Goal: Task Accomplishment & Management: Use online tool/utility

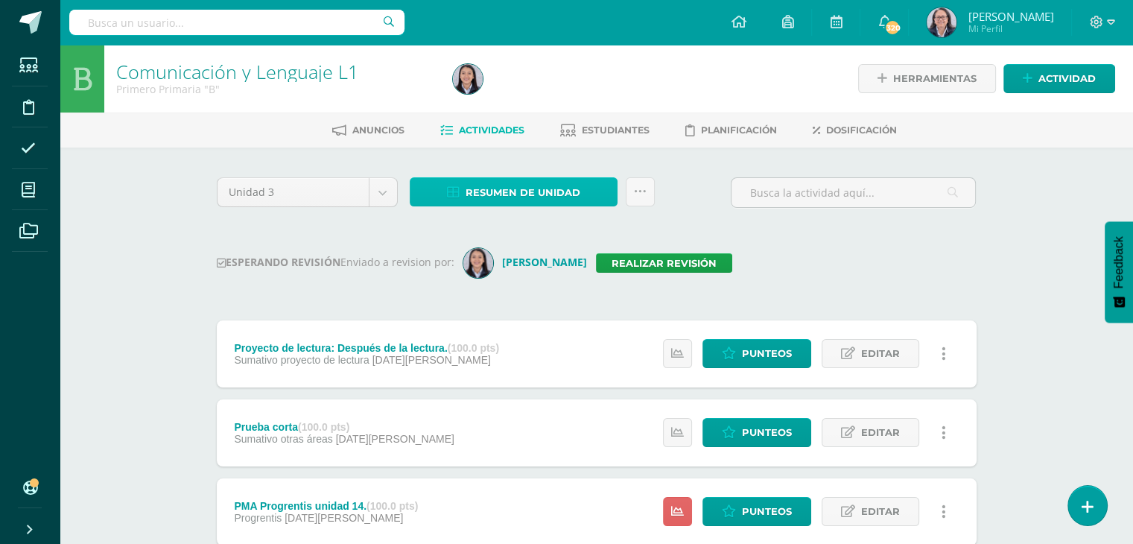
click at [522, 194] on span "Resumen de unidad" at bounding box center [523, 193] width 115 height 28
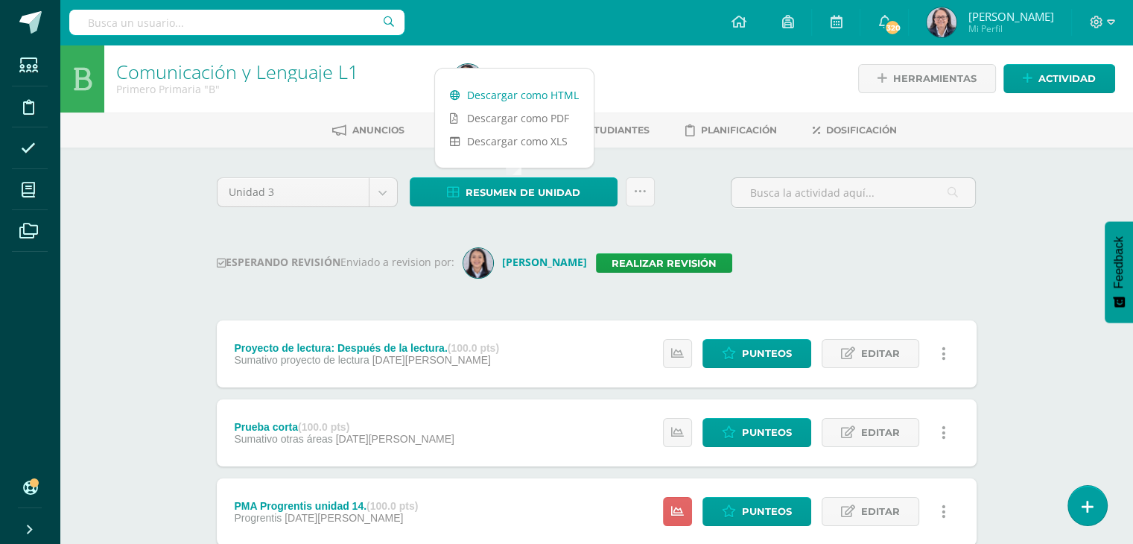
click at [513, 96] on link "Descargar como HTML" at bounding box center [514, 94] width 159 height 23
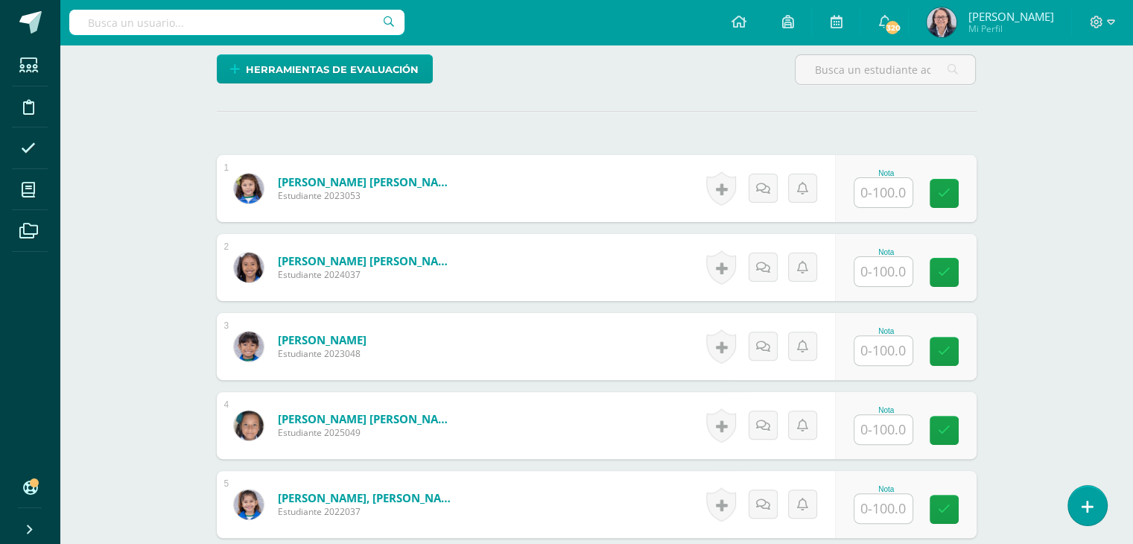
scroll to position [373, 0]
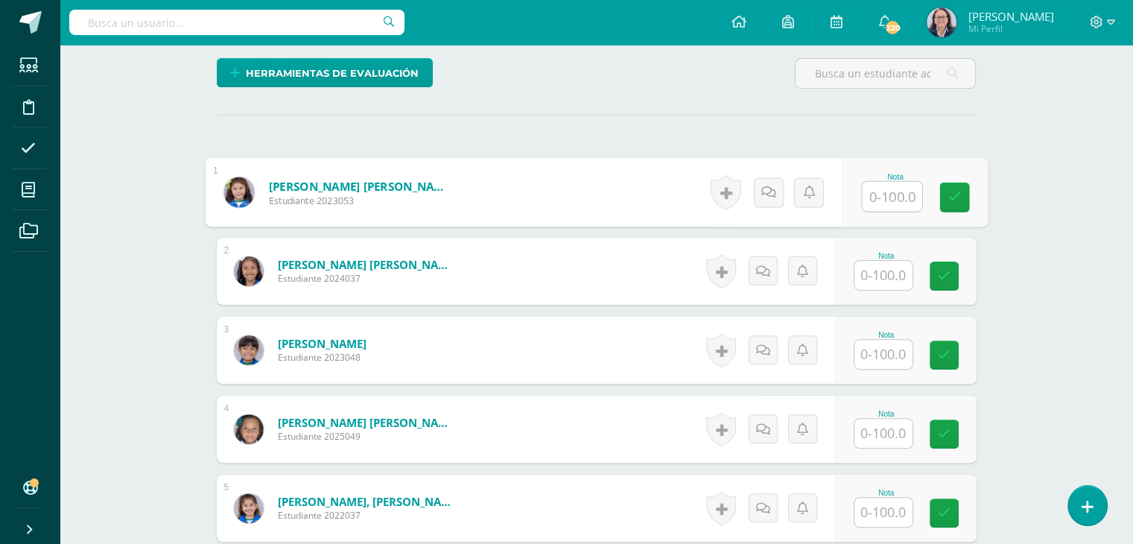
click at [901, 194] on input "text" at bounding box center [892, 197] width 60 height 30
type input "99"
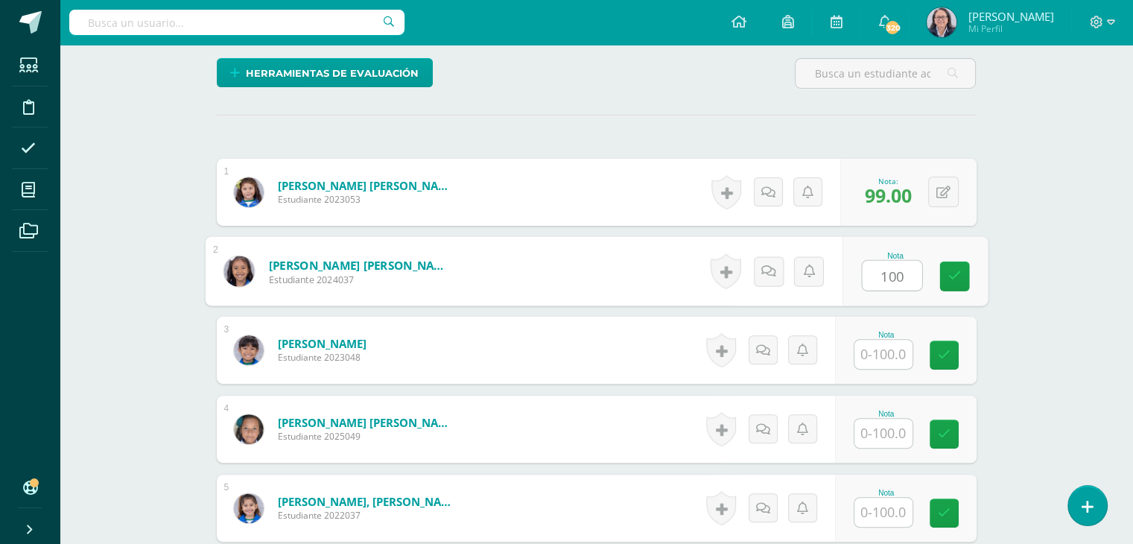
type input "100"
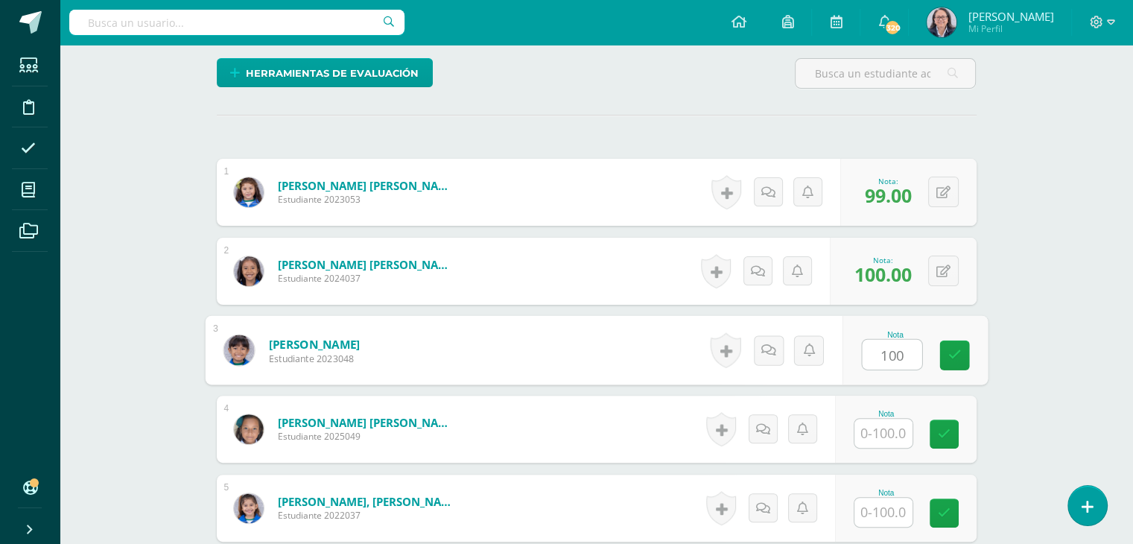
type input "100"
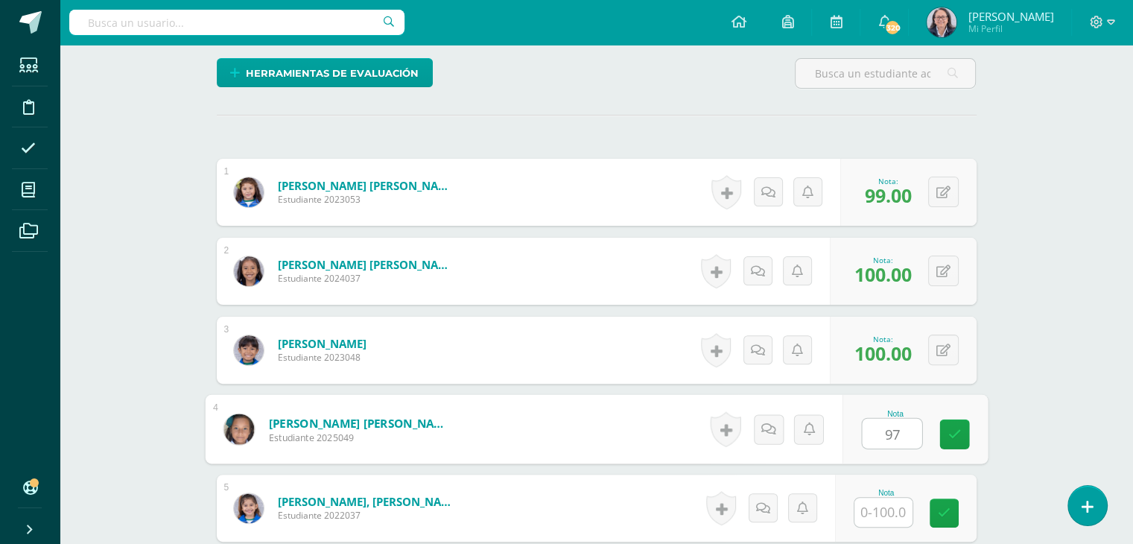
type input "97"
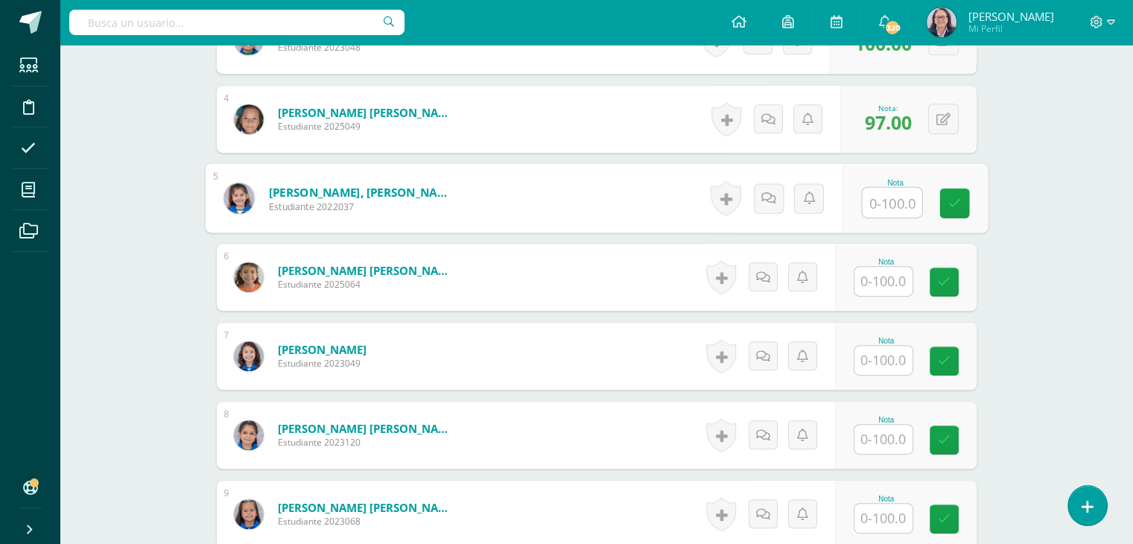
scroll to position [746, 0]
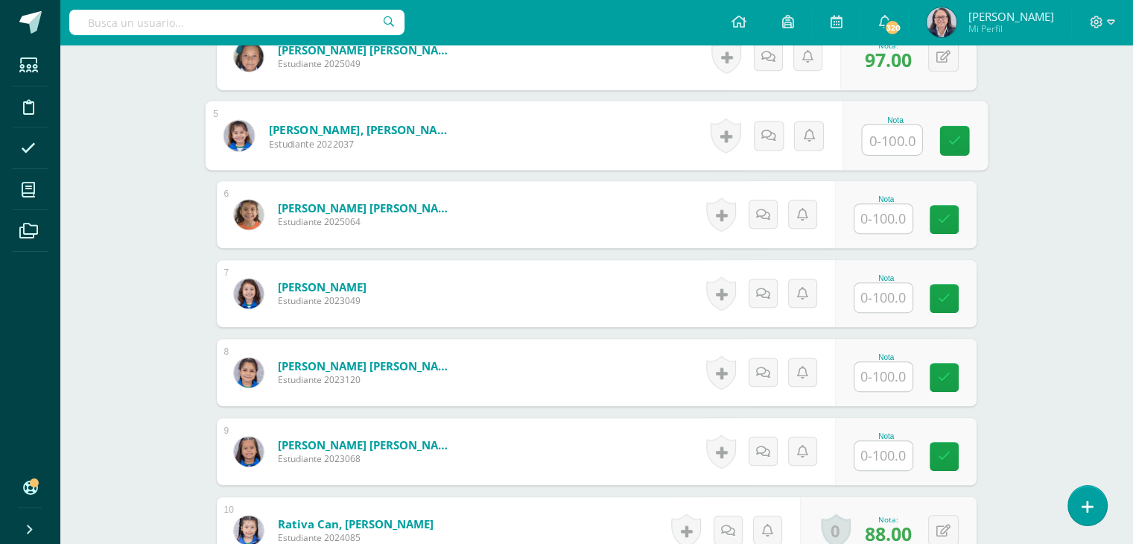
click at [898, 220] on input "text" at bounding box center [884, 218] width 58 height 29
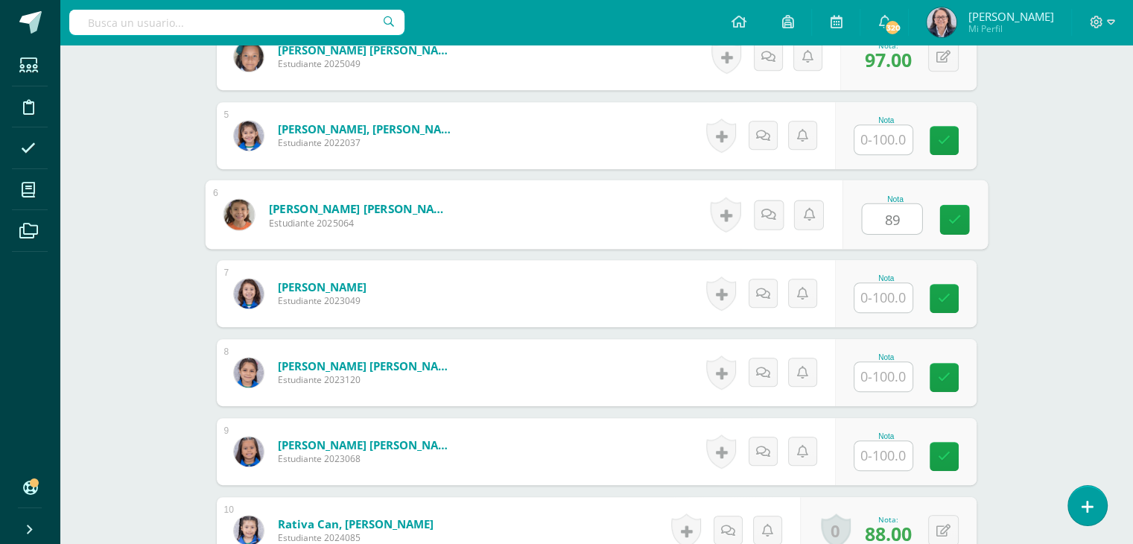
type input "89"
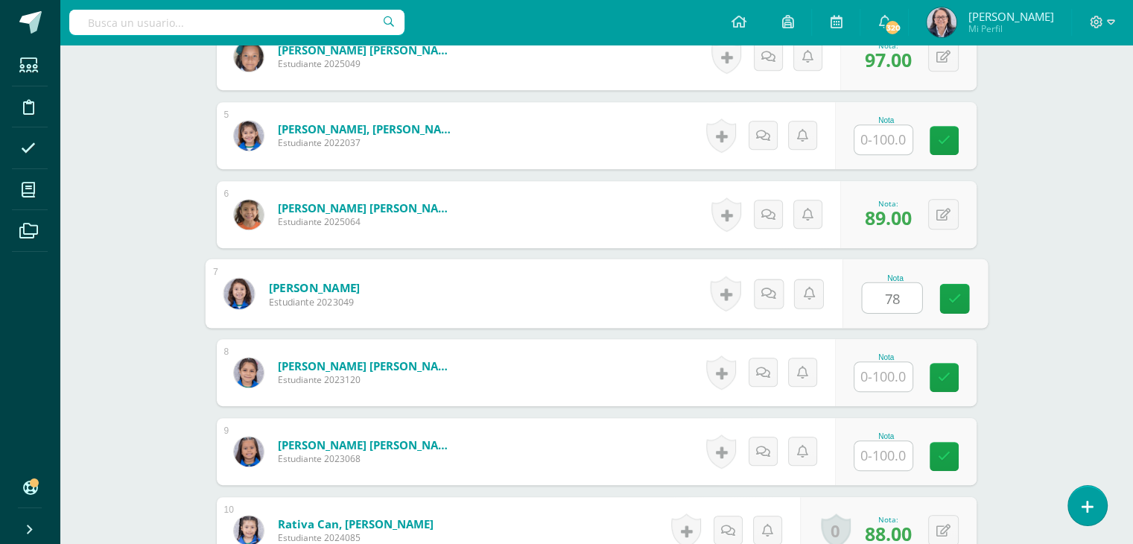
type input "78"
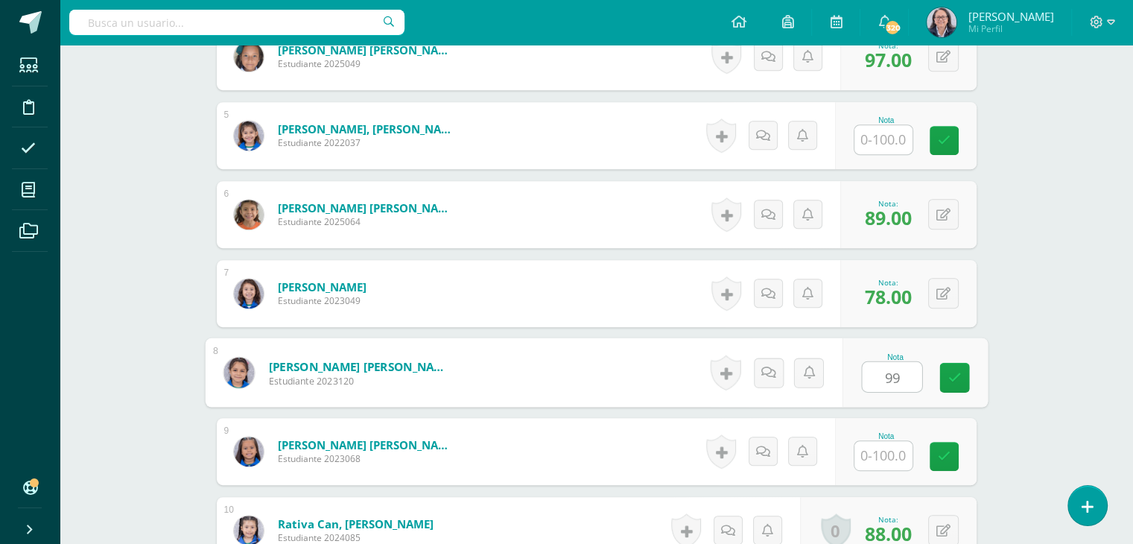
type input "99"
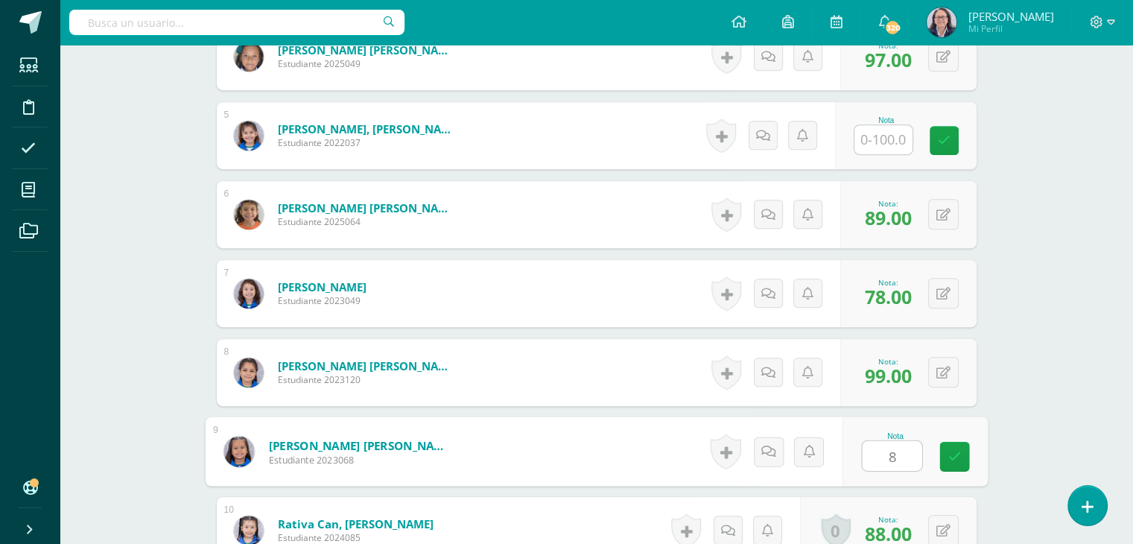
type input "86"
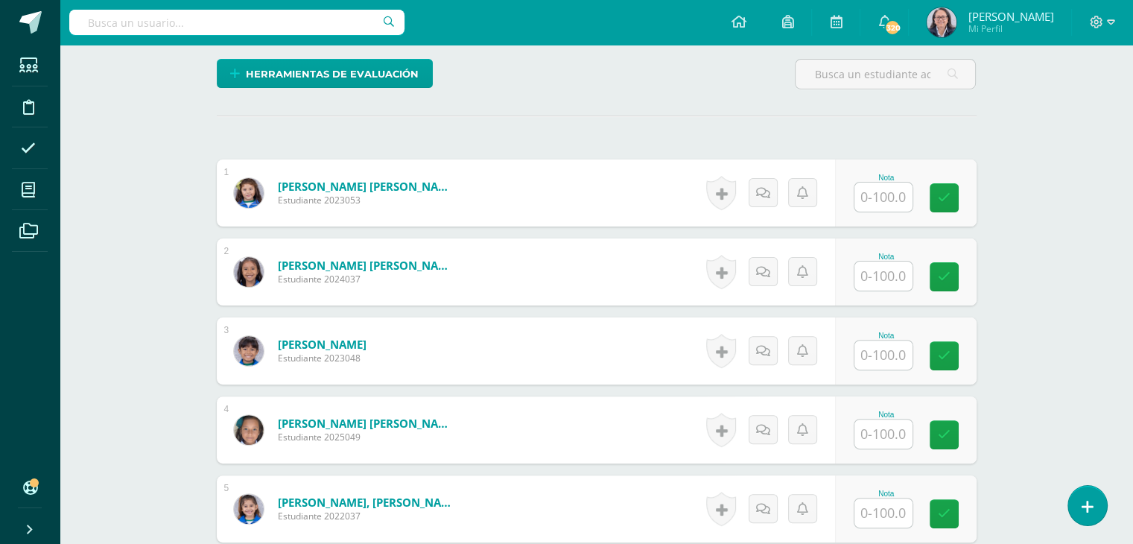
scroll to position [373, 0]
click at [889, 197] on input "text" at bounding box center [884, 196] width 58 height 29
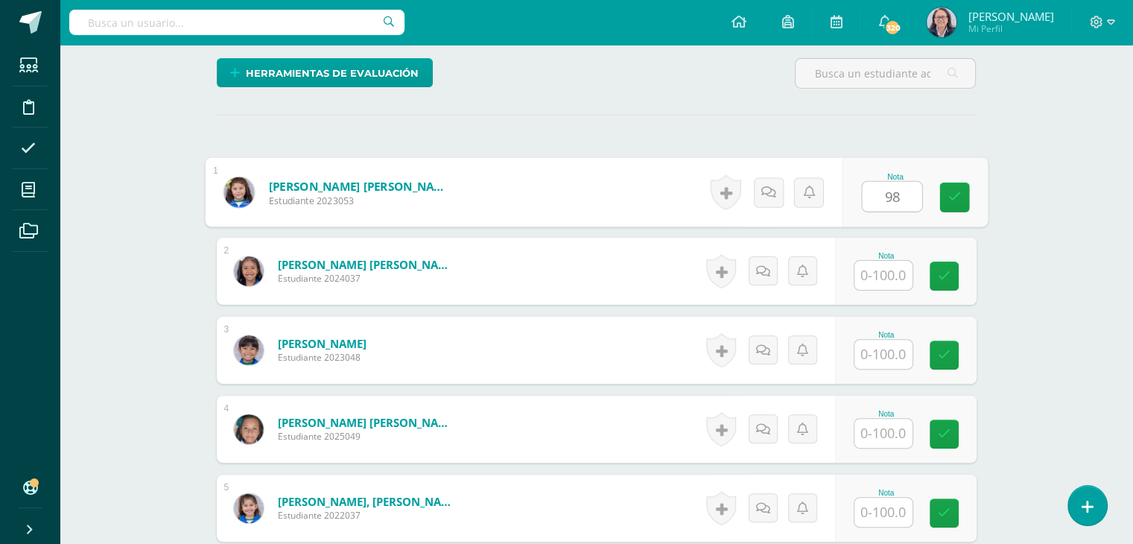
type input "98"
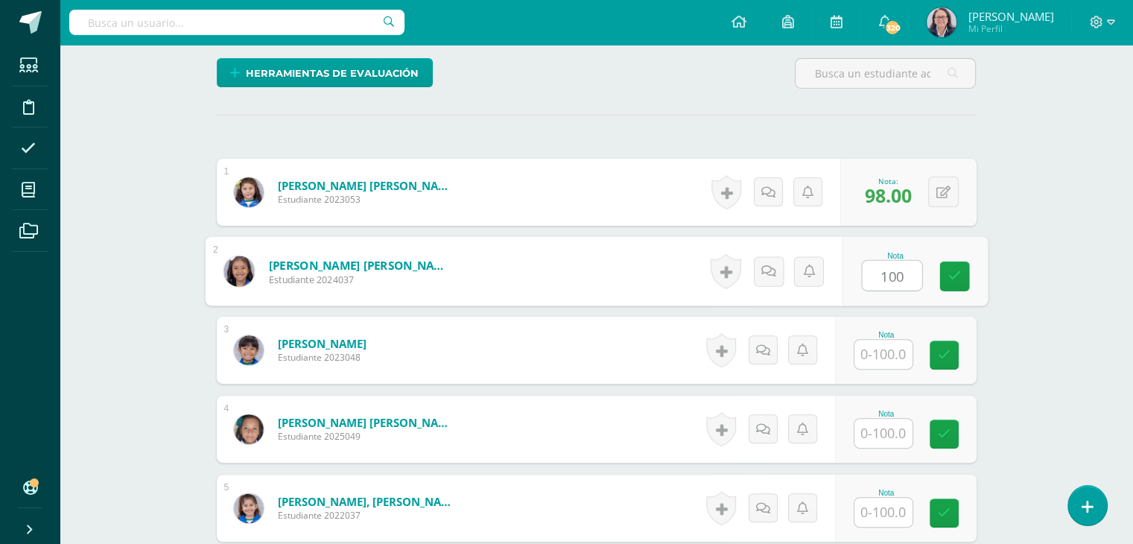
type input "100"
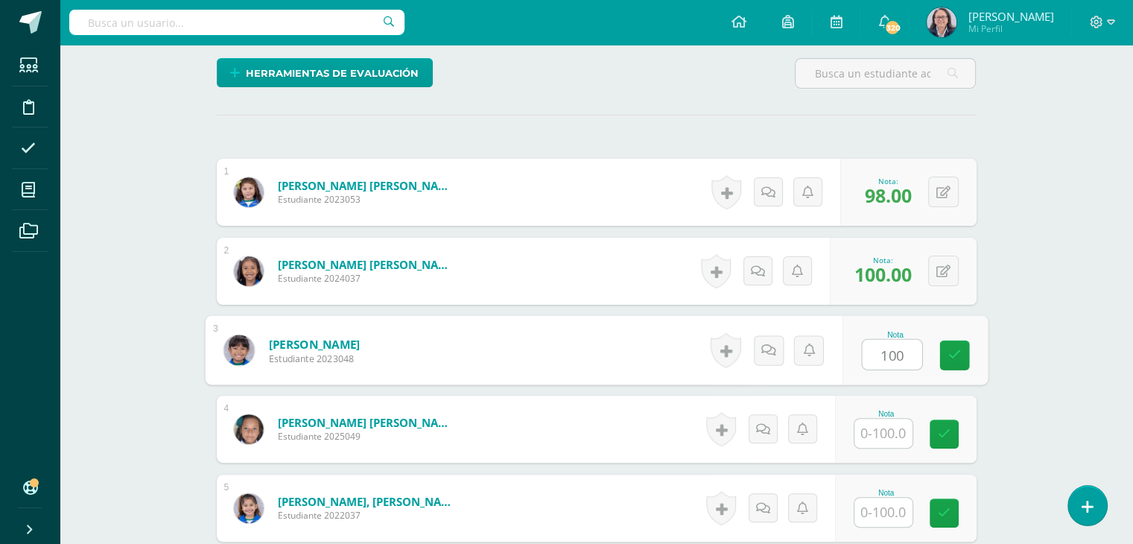
type input "100"
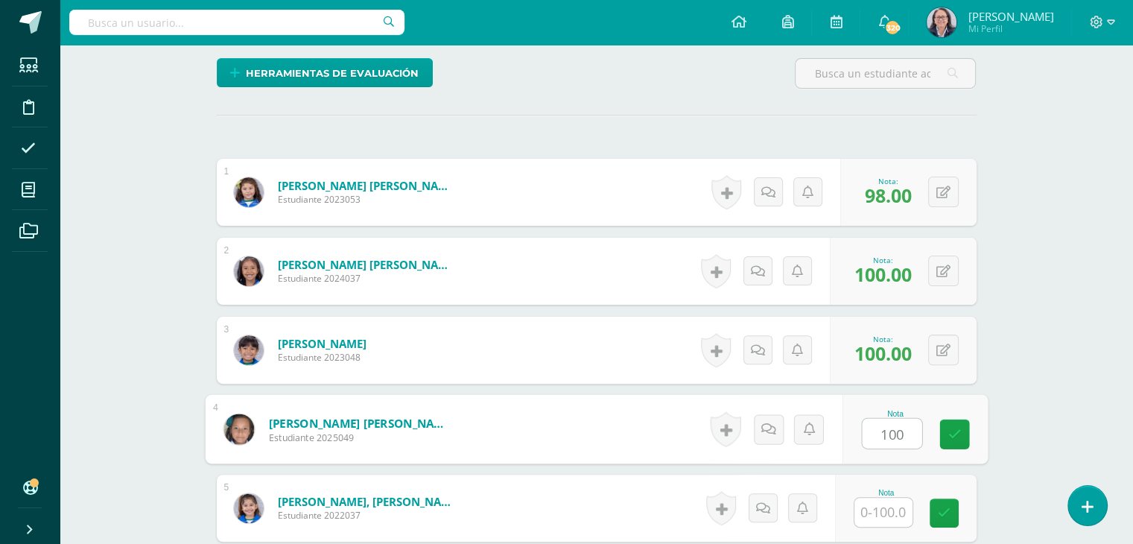
type input "100"
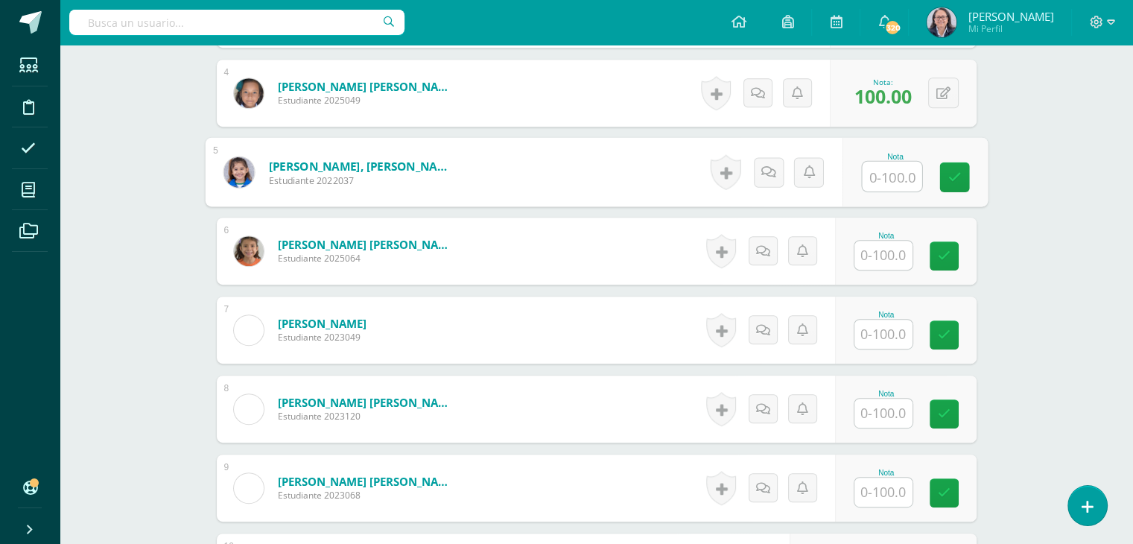
scroll to position [746, 0]
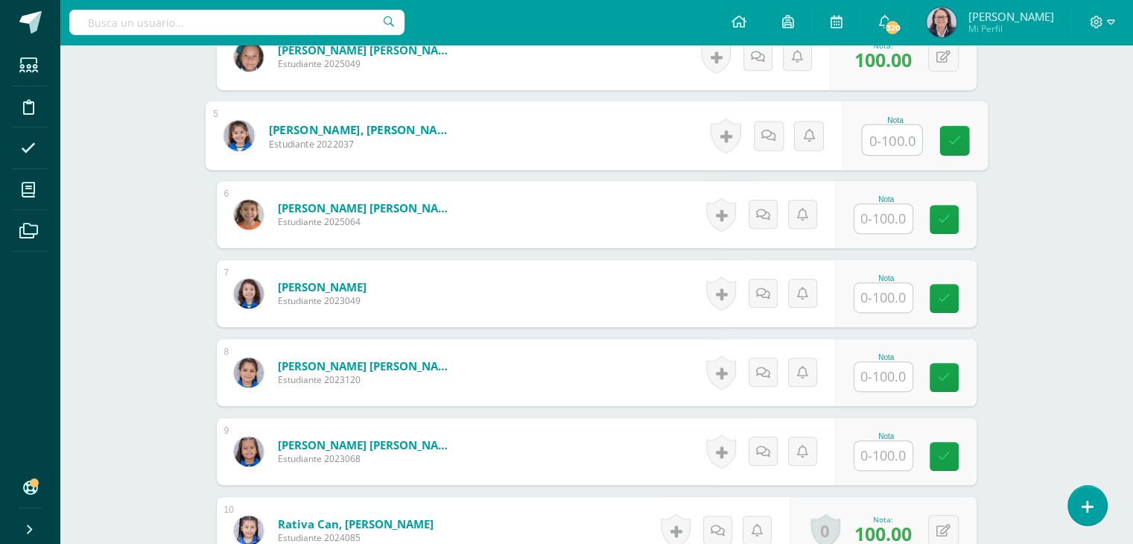
click at [879, 219] on input "text" at bounding box center [884, 218] width 58 height 29
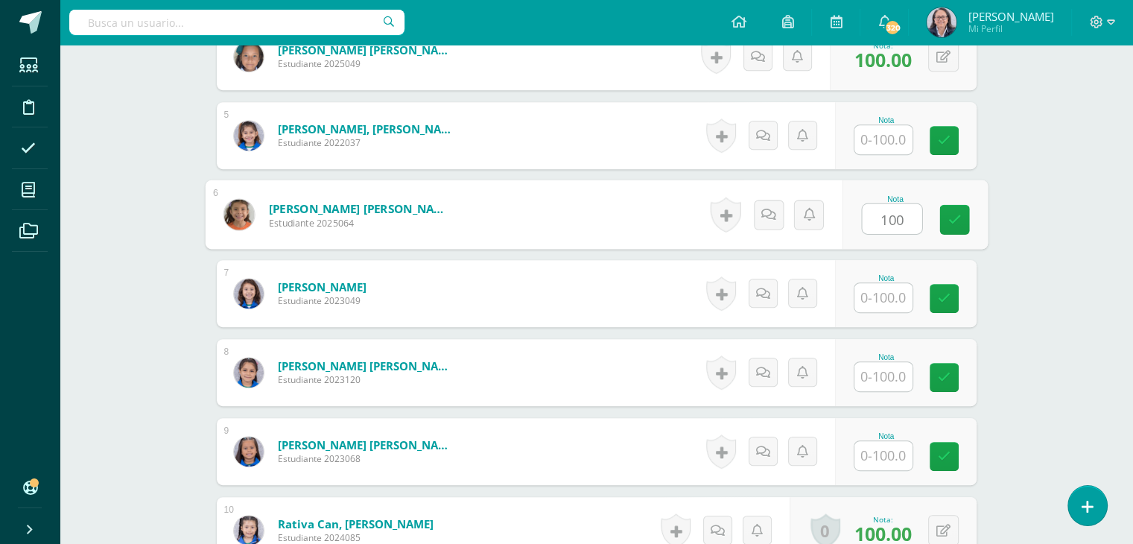
type input "100"
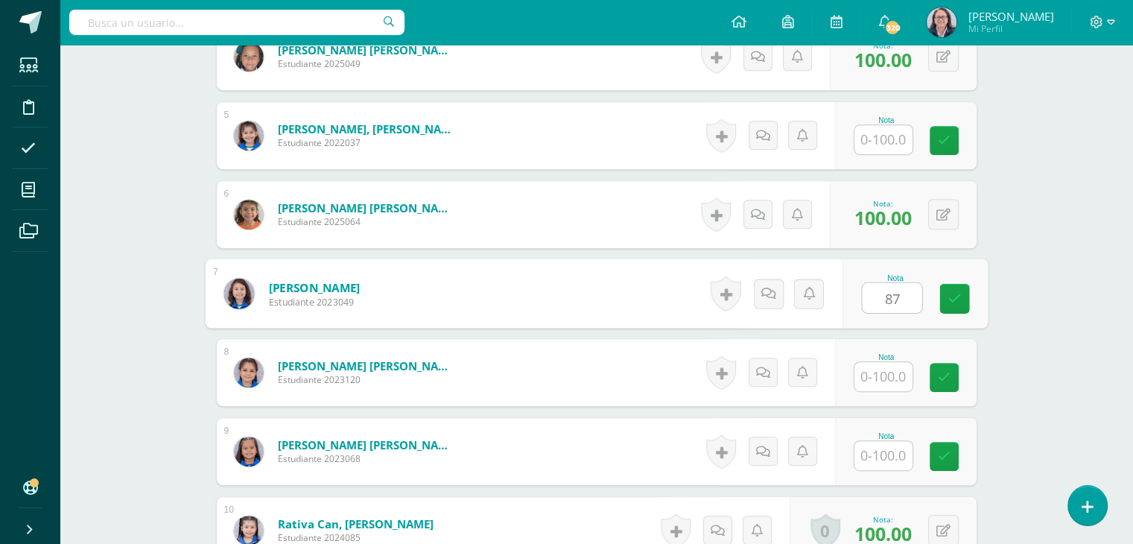
type input "87"
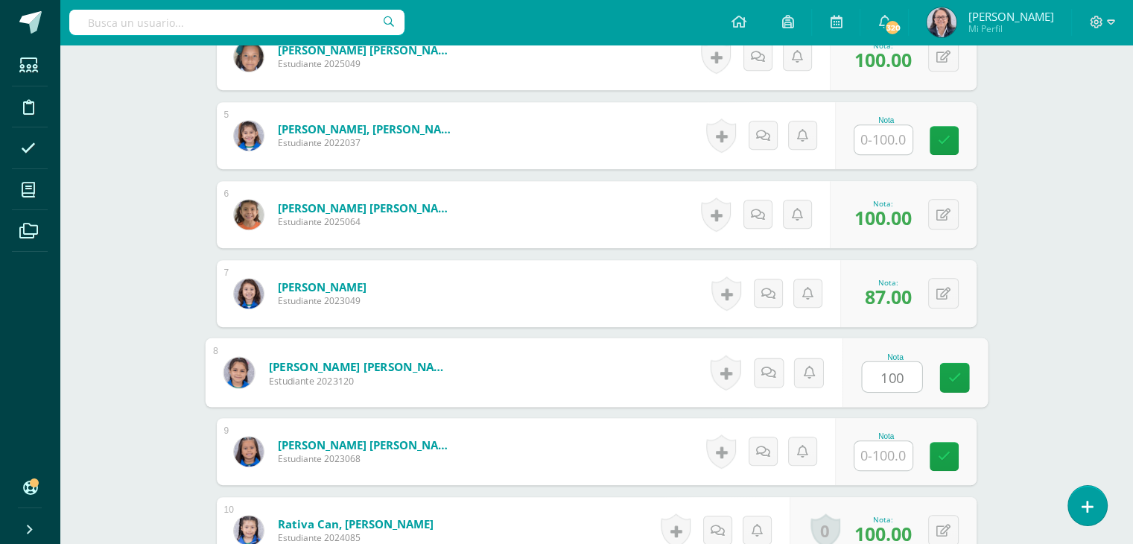
type input "100"
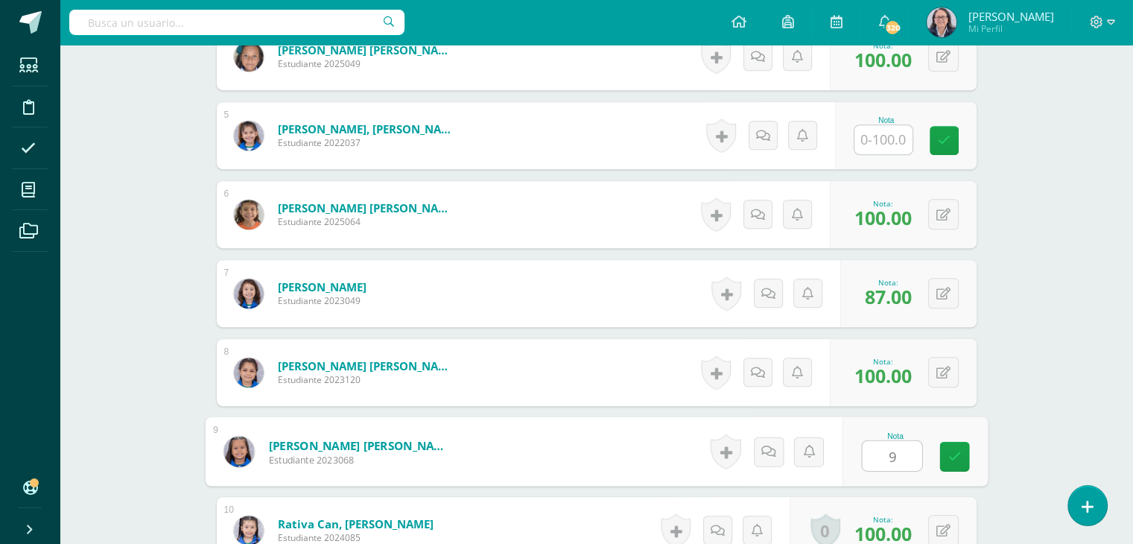
type input "90"
click at [1080, 297] on div "Comunicación y Lenguaje L1 Primero Primaria "B" Herramientas Detalle de asisten…" at bounding box center [597, 333] width 1074 height 2068
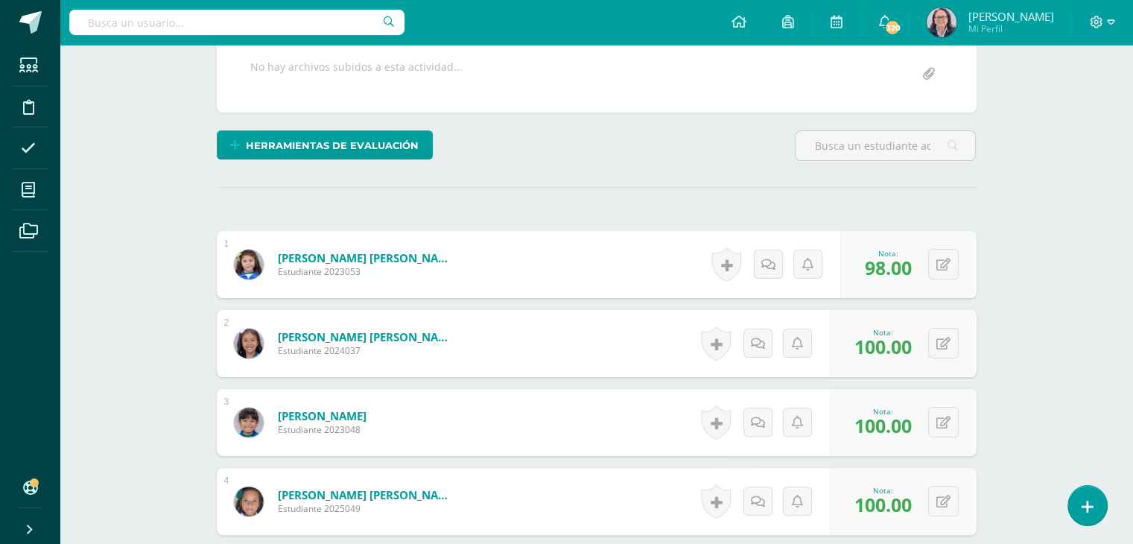
scroll to position [299, 0]
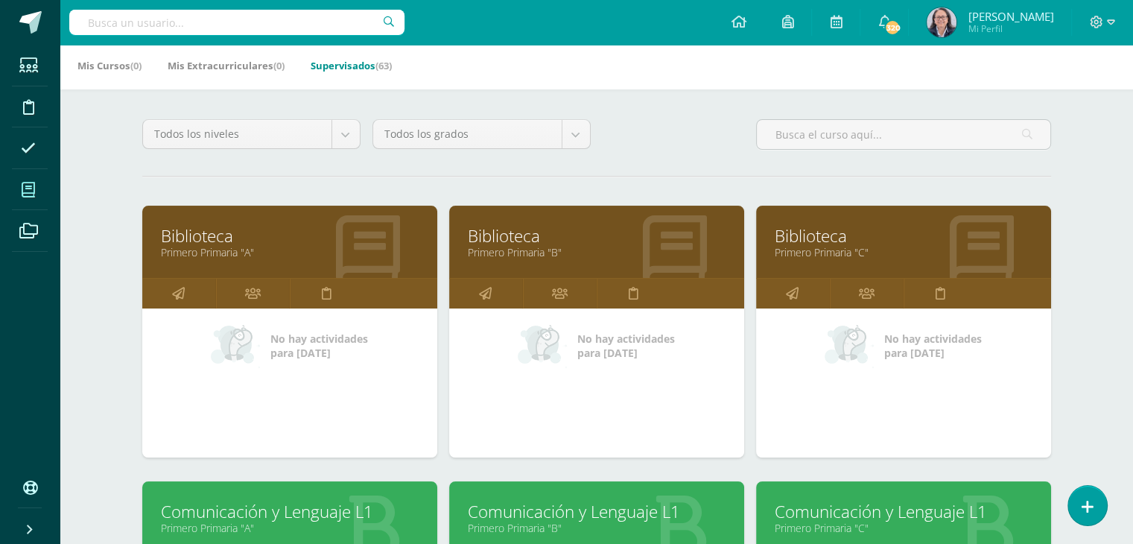
scroll to position [447, 0]
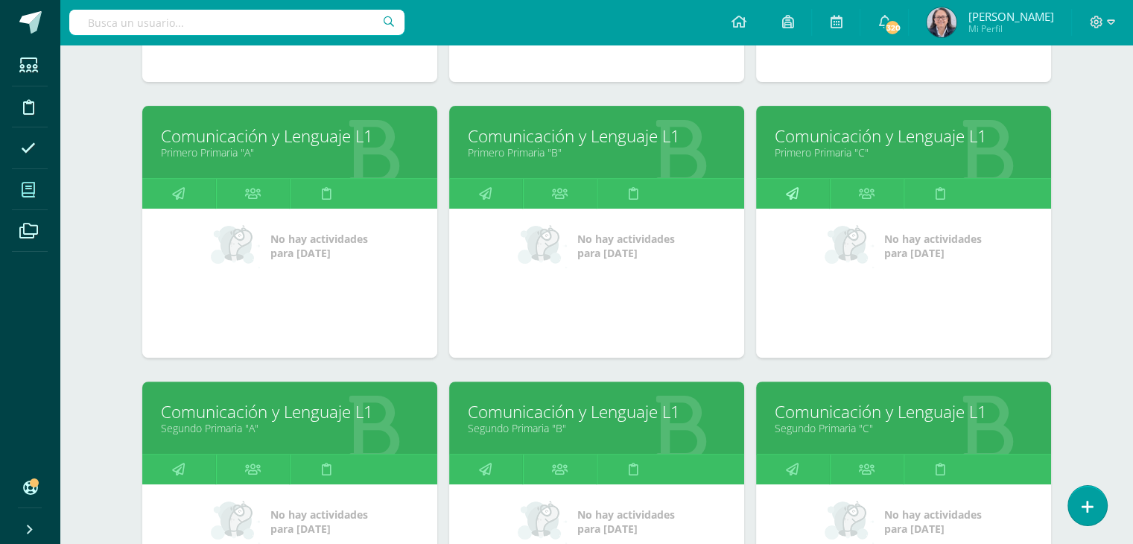
click at [787, 186] on icon at bounding box center [792, 193] width 13 height 29
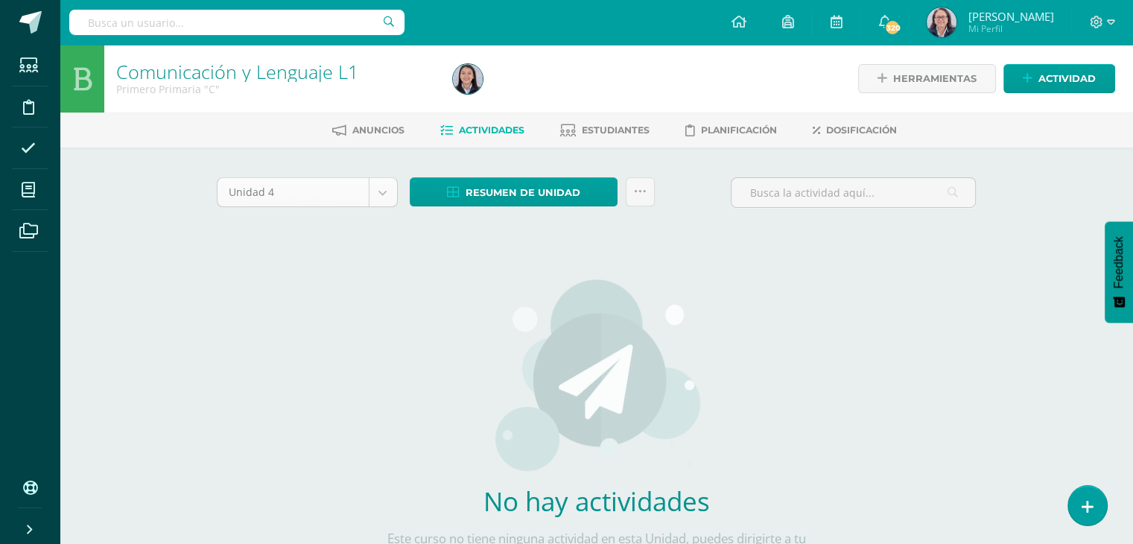
click at [382, 197] on body "Estudiantes Disciplina Asistencia Mis cursos Archivos Soporte Ayuda Reportar un…" at bounding box center [566, 320] width 1133 height 640
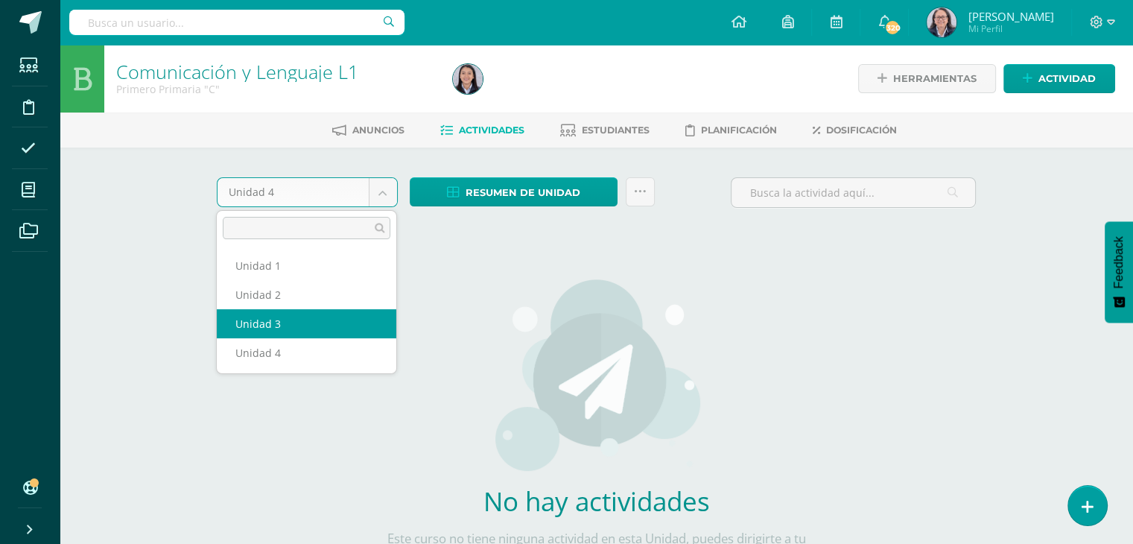
select select "Unidad 3"
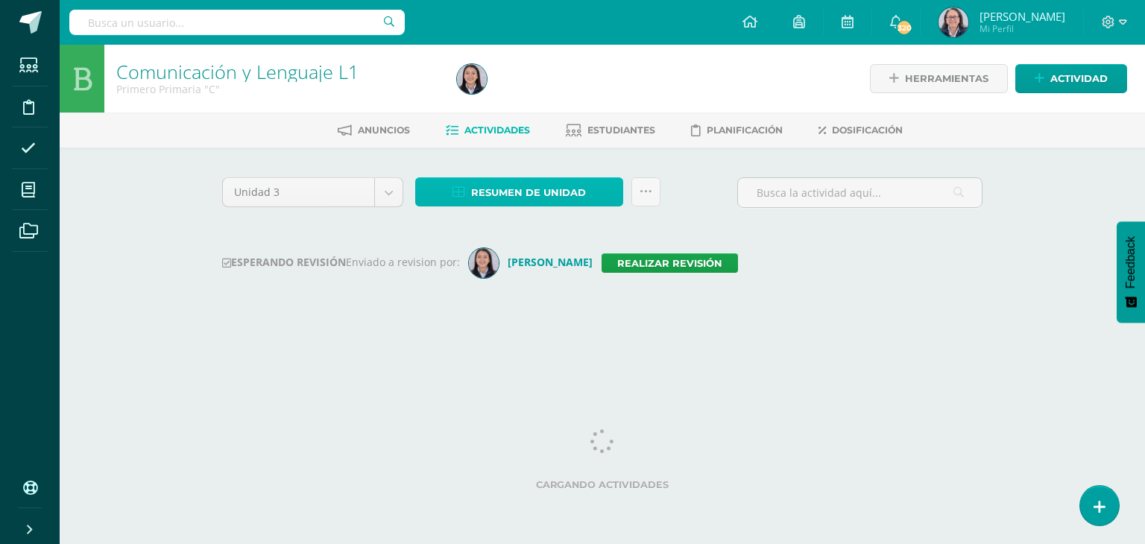
click at [504, 188] on span "Resumen de unidad" at bounding box center [528, 193] width 115 height 28
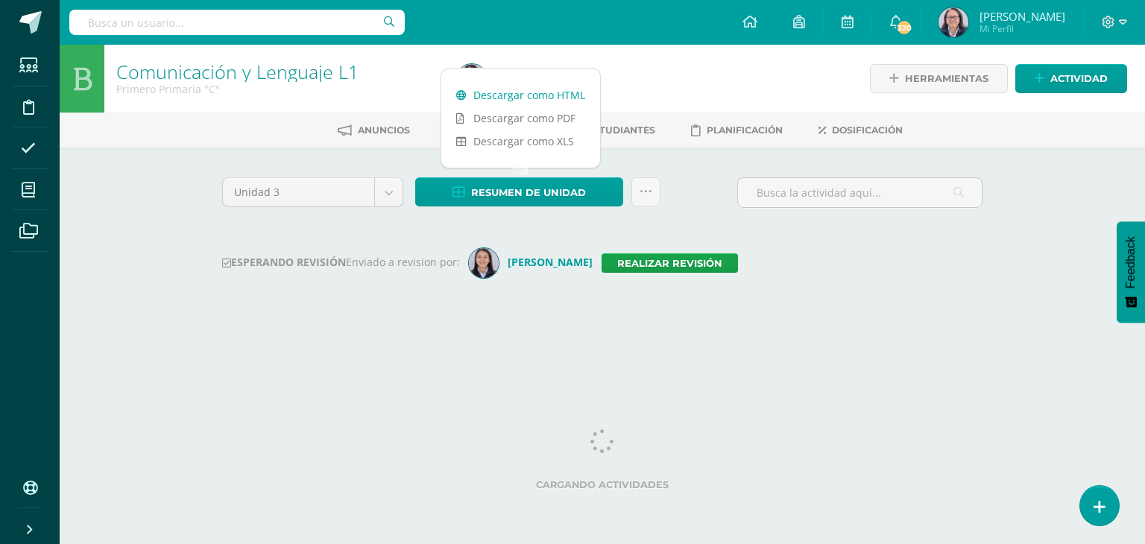
click at [522, 94] on link "Descargar como HTML" at bounding box center [520, 94] width 159 height 23
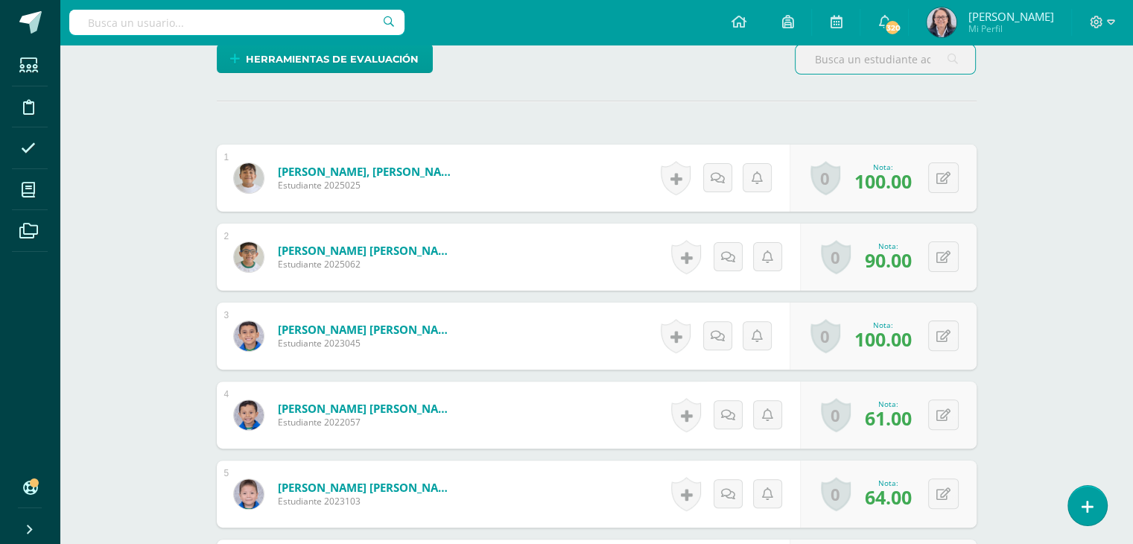
scroll to position [462, 0]
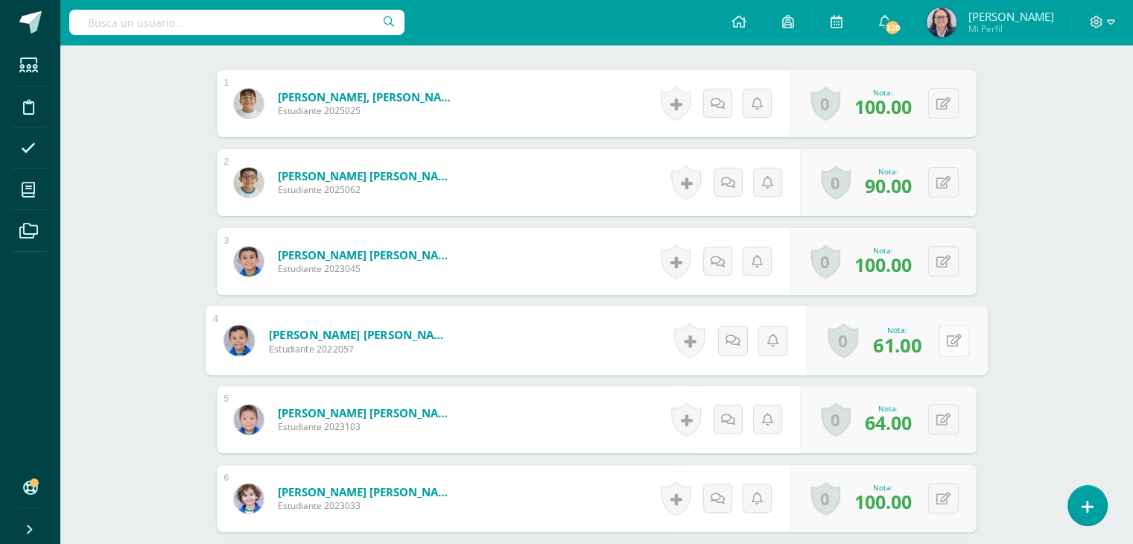
click at [942, 344] on button at bounding box center [953, 340] width 31 height 31
type input "60"
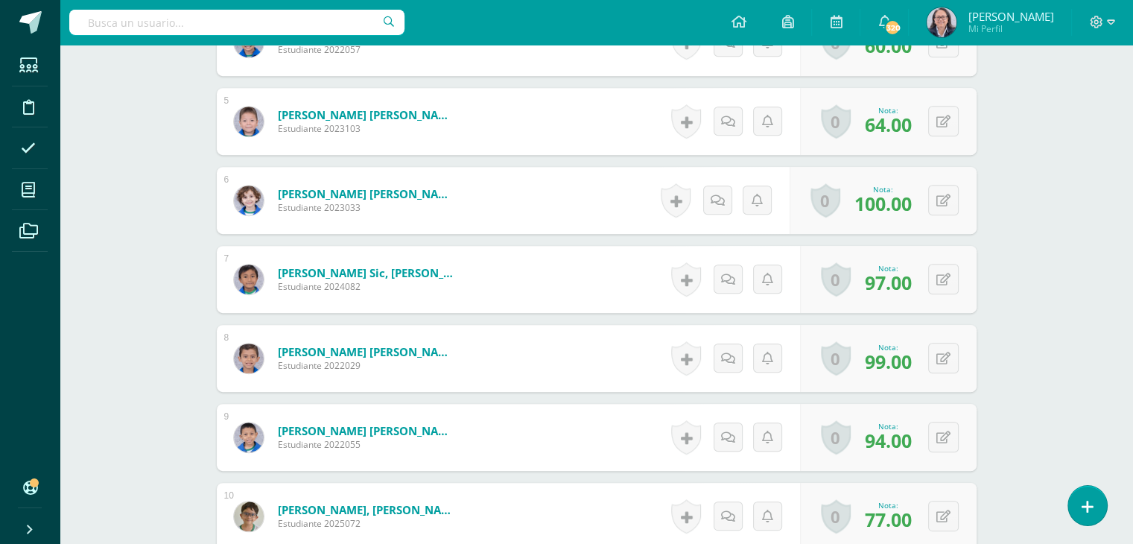
scroll to position [238, 0]
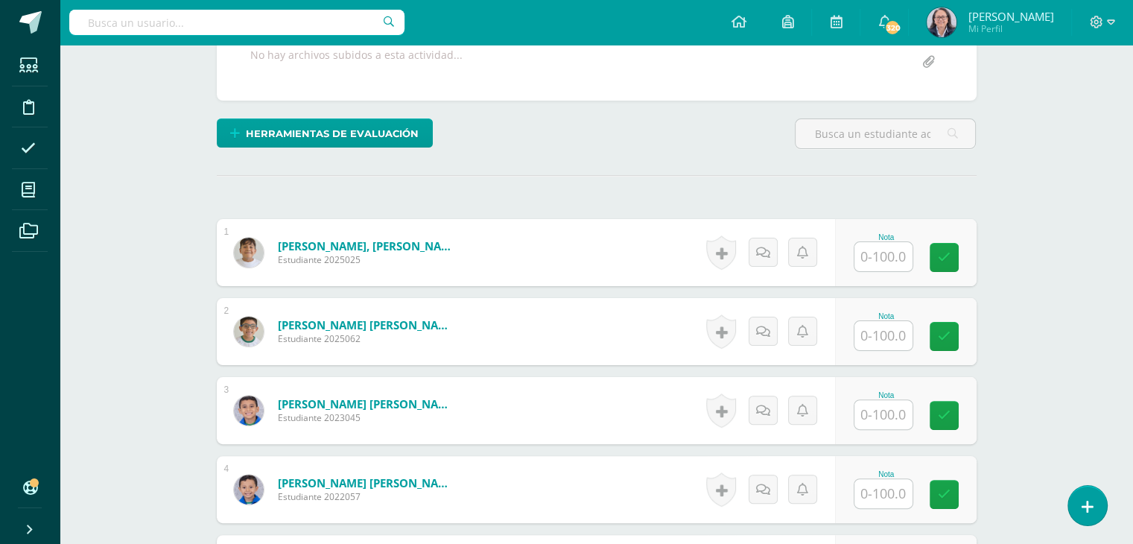
scroll to position [313, 0]
click at [900, 247] on input "text" at bounding box center [884, 256] width 58 height 29
type input "100"
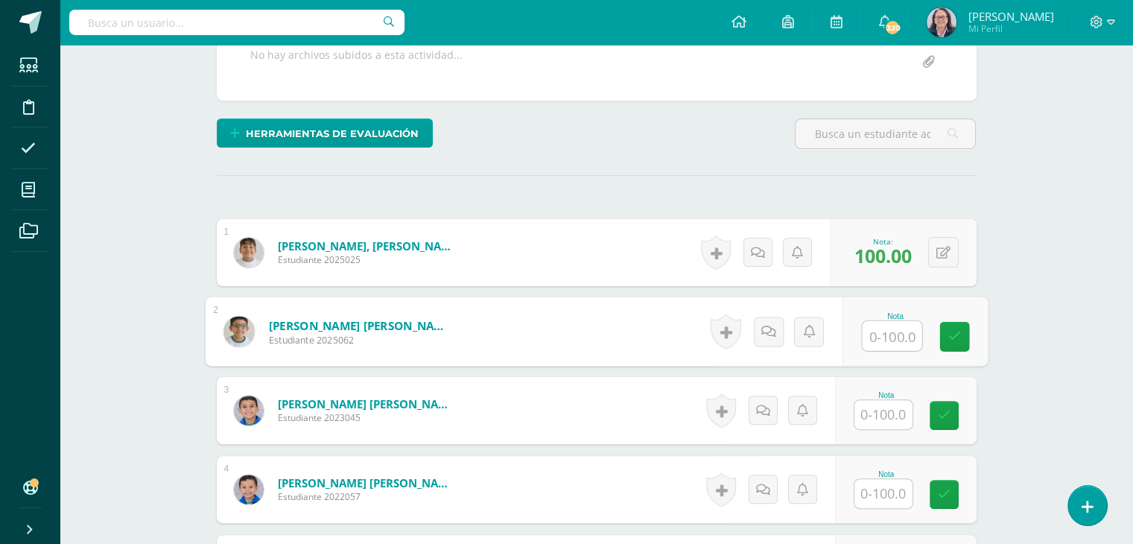
click at [891, 341] on input "text" at bounding box center [892, 336] width 60 height 30
type input "85"
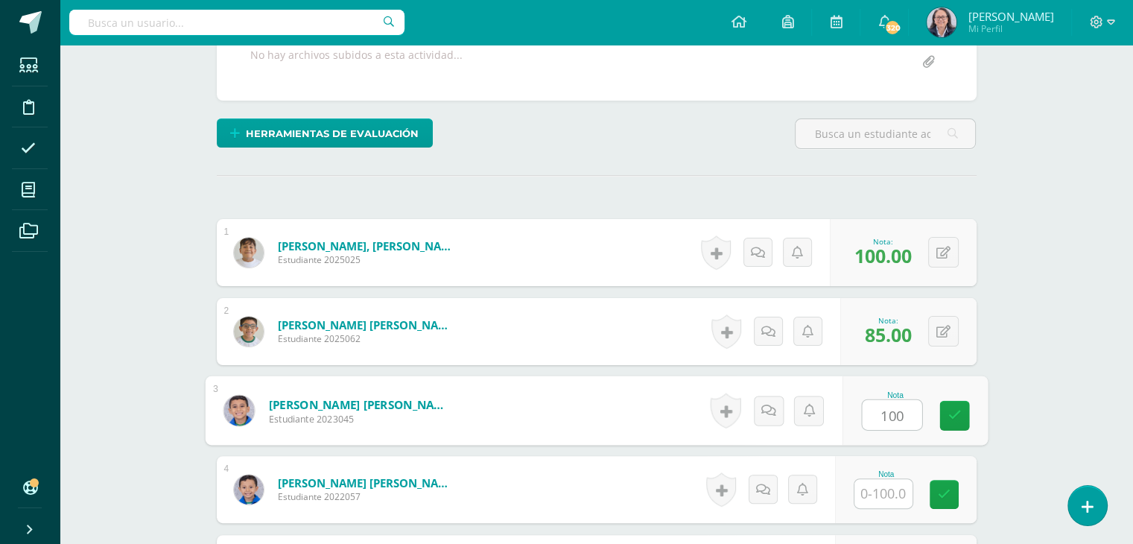
type input "100"
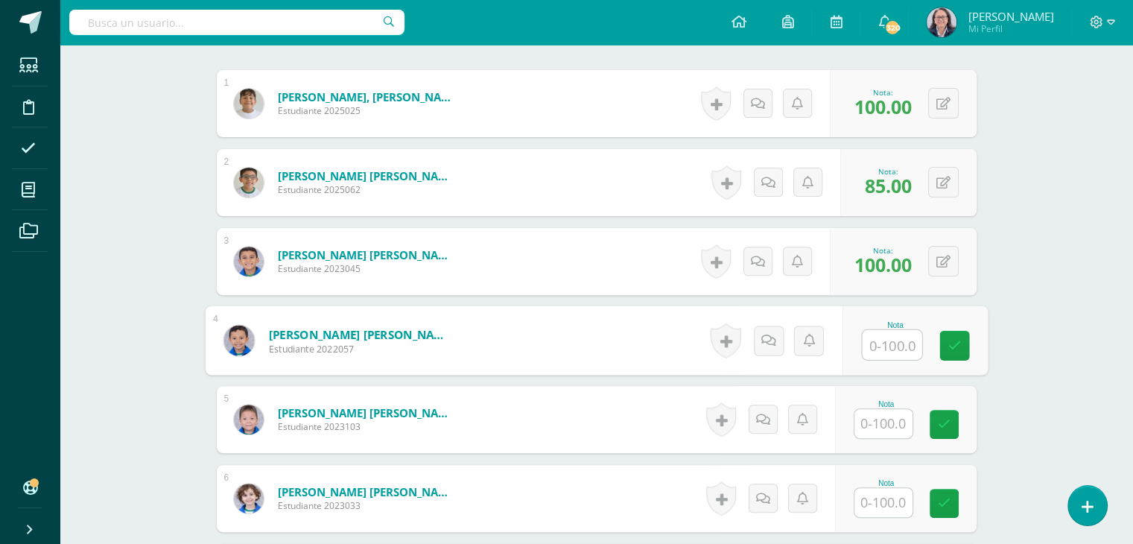
scroll to position [462, 0]
click at [887, 352] on input "text" at bounding box center [892, 345] width 60 height 30
type input "61"
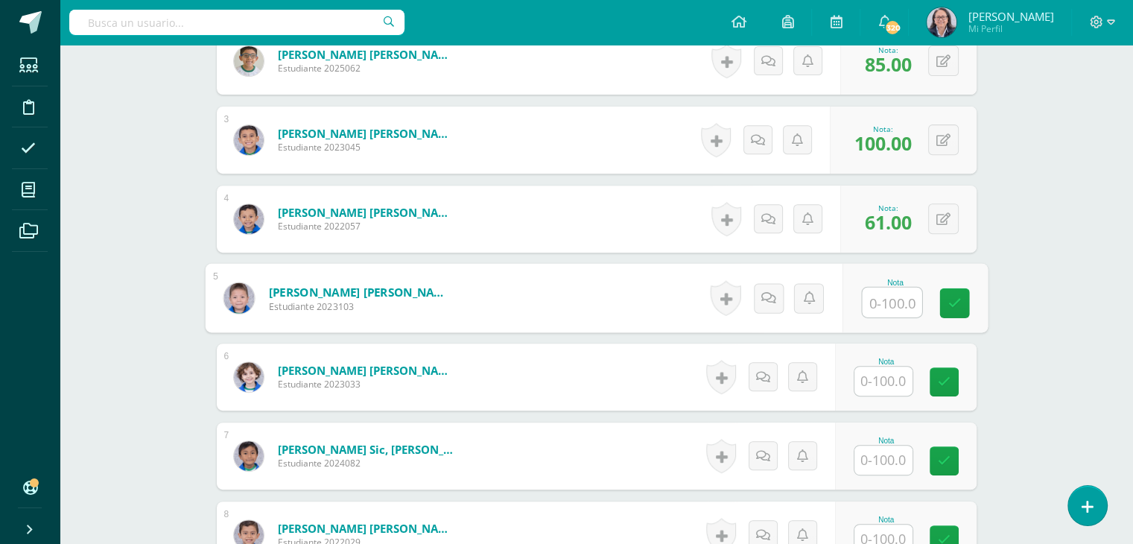
scroll to position [611, 0]
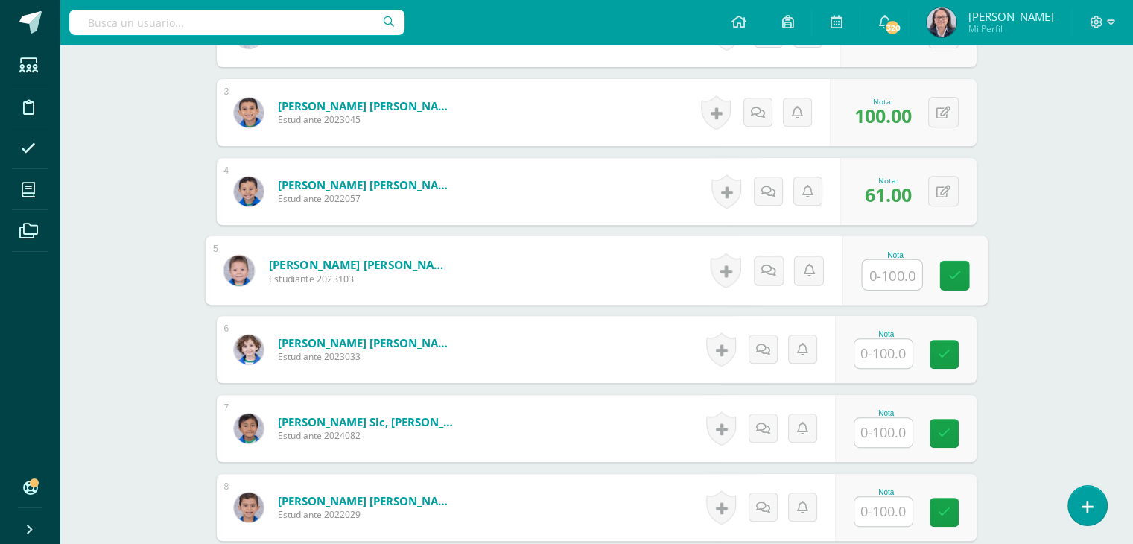
click at [891, 275] on input "text" at bounding box center [892, 275] width 60 height 30
type input "62"
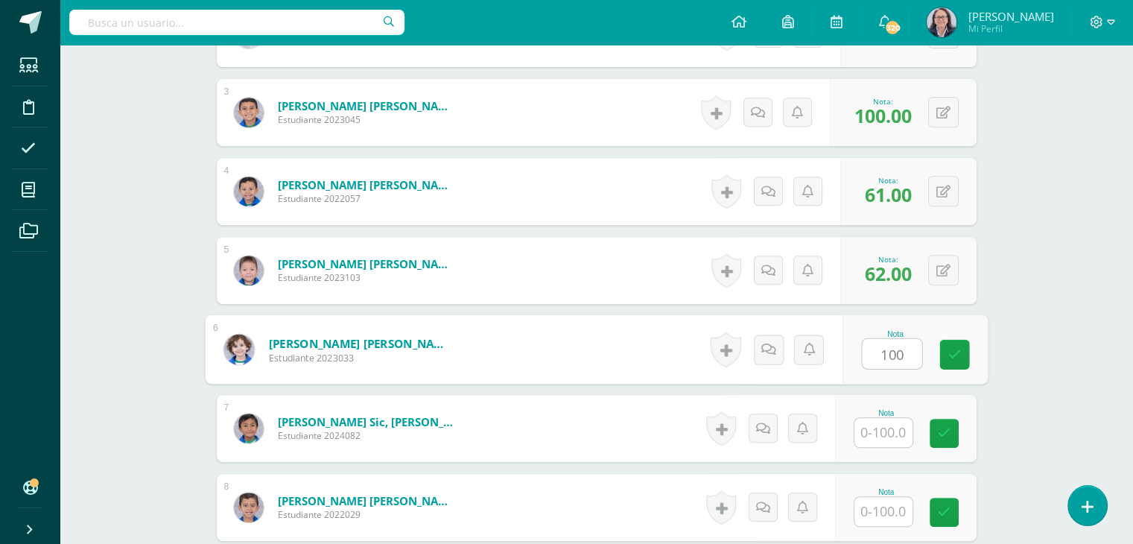
type input "100"
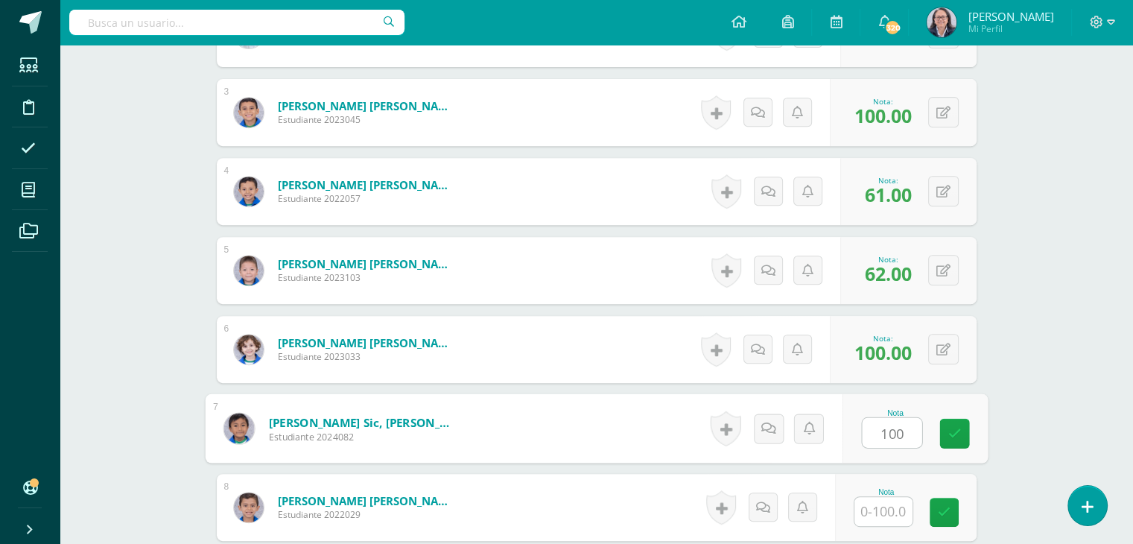
type input "100"
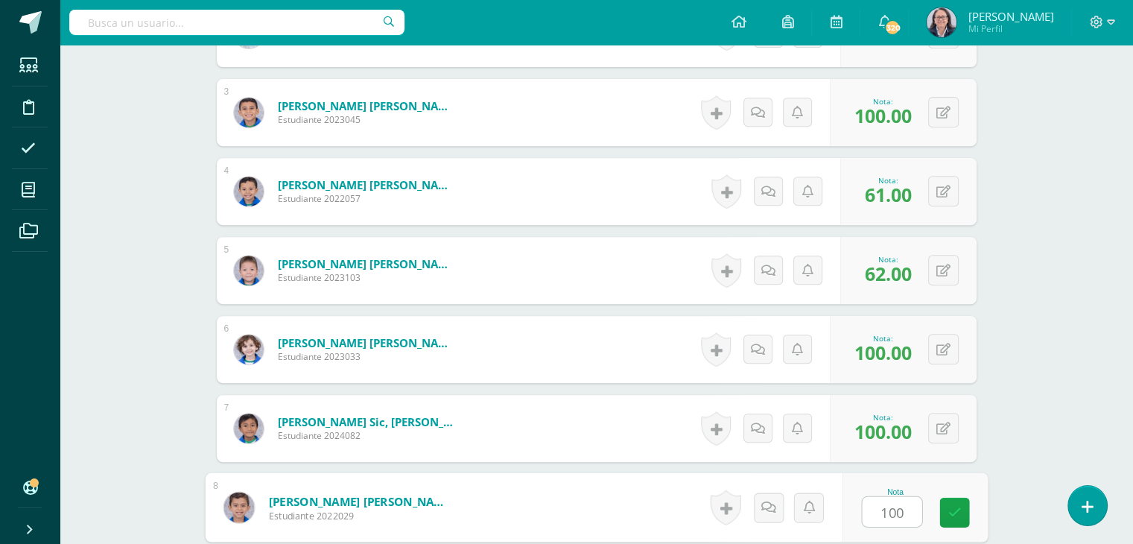
type input "100"
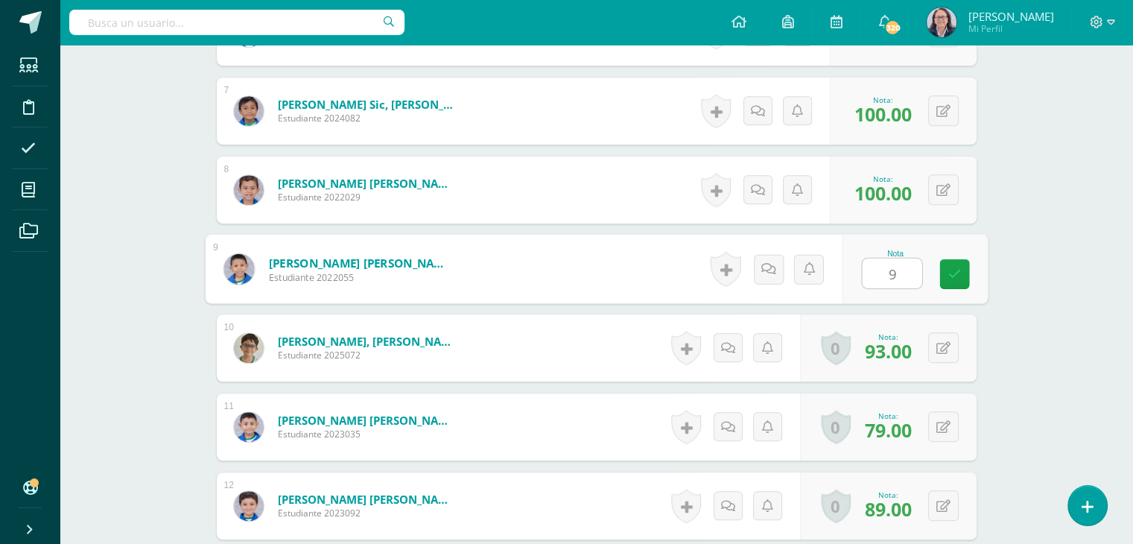
type input "90"
